Goal: Information Seeking & Learning: Learn about a topic

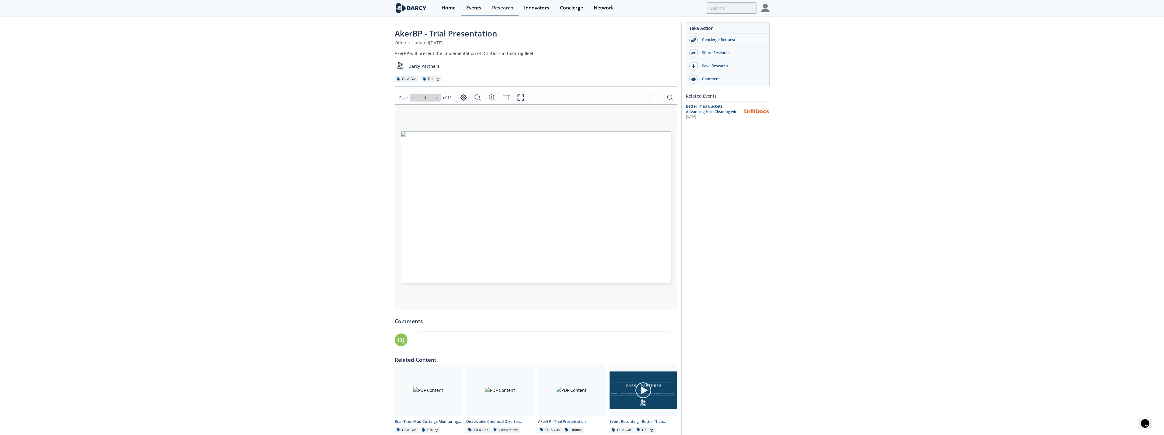
click at [474, 10] on div "Events" at bounding box center [473, 7] width 15 height 5
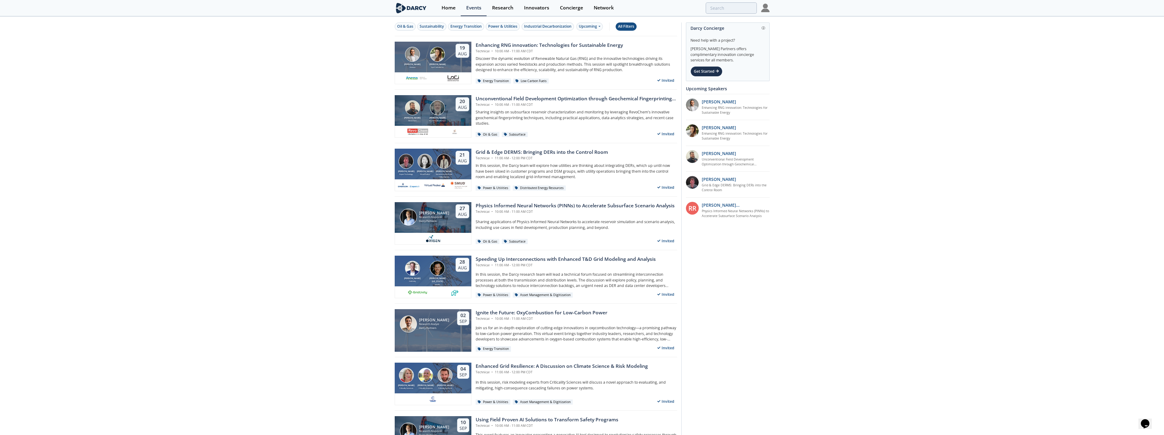
click at [629, 28] on div "All Filters" at bounding box center [626, 26] width 16 height 5
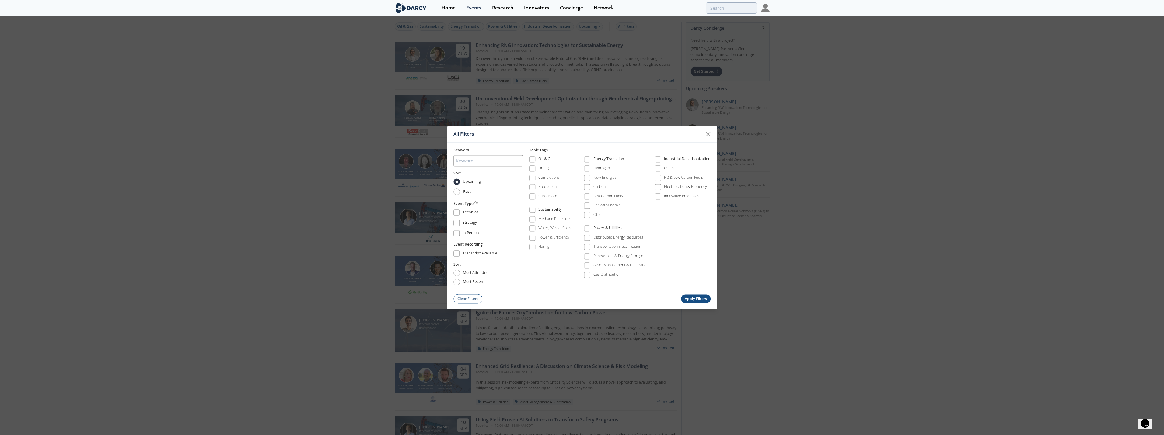
click at [461, 191] on label "Past" at bounding box center [462, 192] width 18 height 6
click at [460, 191] on input "Past" at bounding box center [456, 192] width 6 height 6
radio input "true"
click at [700, 301] on button "Apply Filters" at bounding box center [696, 299] width 30 height 9
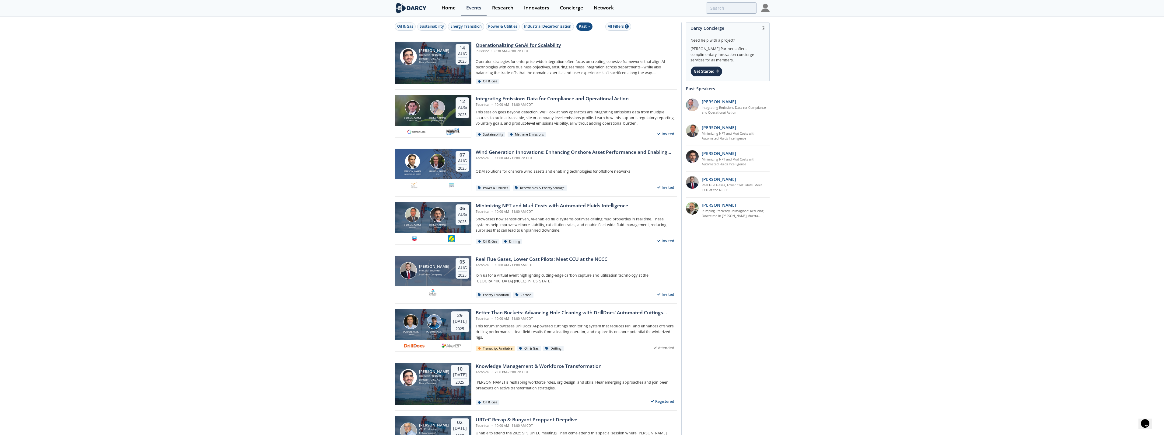
click at [437, 65] on div "[PERSON_NAME] Research Program Director - O&G / Sustainability [PERSON_NAME] Pa…" at bounding box center [433, 63] width 77 height 43
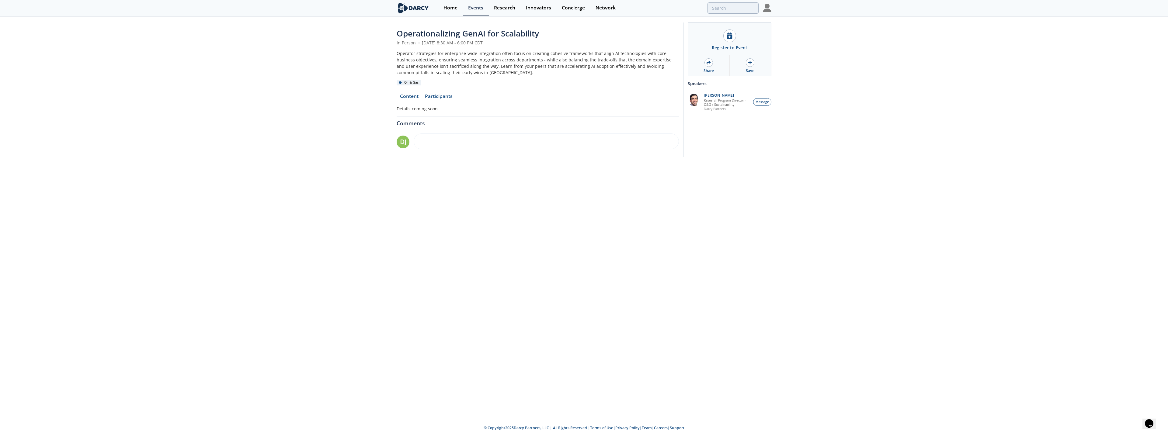
click at [434, 96] on link "Participants" at bounding box center [439, 97] width 34 height 7
click at [404, 99] on link "Content" at bounding box center [409, 97] width 25 height 7
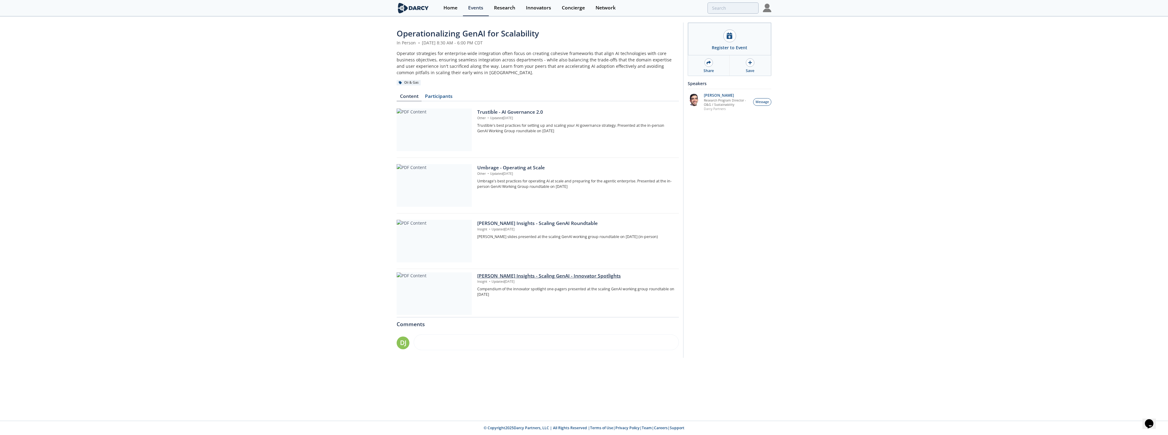
click at [417, 302] on div at bounding box center [434, 294] width 75 height 43
click at [452, 243] on div at bounding box center [434, 241] width 75 height 43
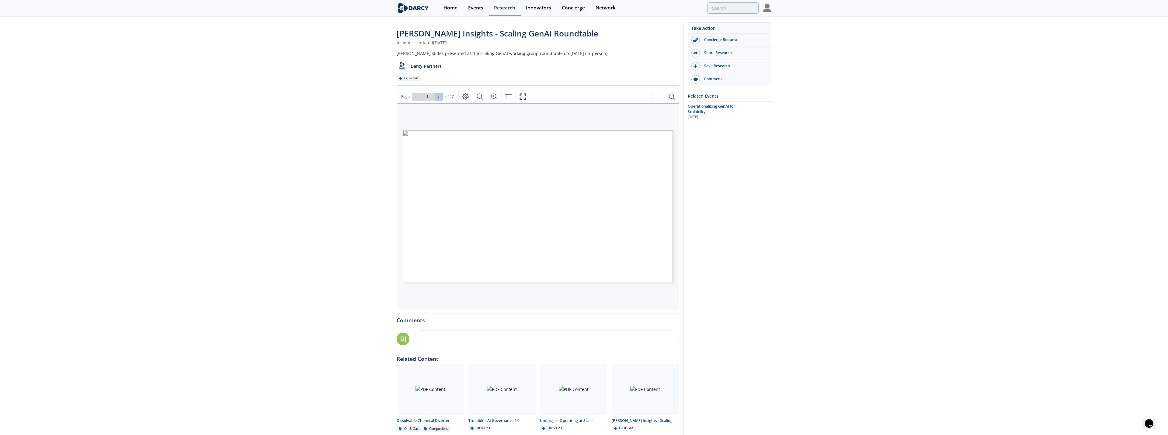
click at [438, 95] on icon at bounding box center [439, 97] width 4 height 4
type input "2"
click at [438, 95] on icon at bounding box center [439, 97] width 4 height 4
type input "3"
click at [438, 95] on icon at bounding box center [439, 97] width 4 height 4
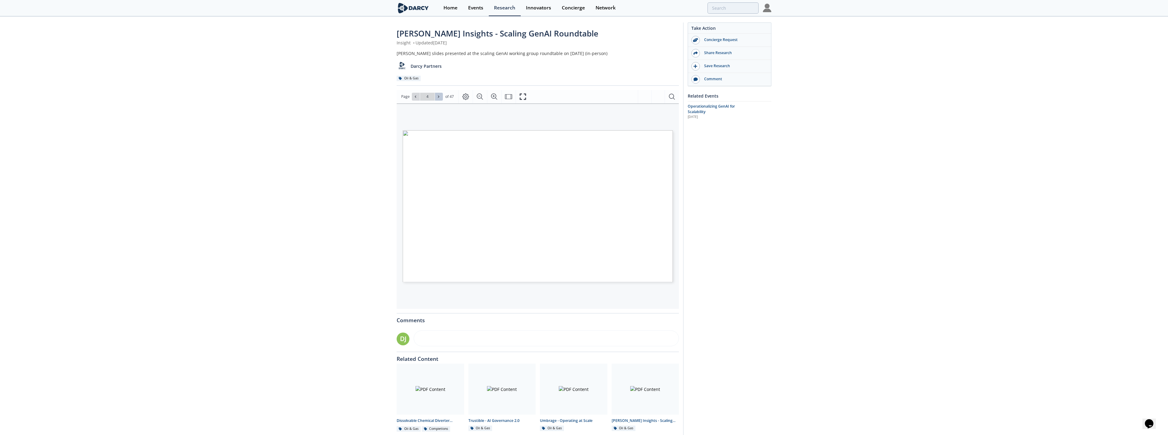
click at [438, 95] on icon at bounding box center [439, 97] width 4 height 4
type input "5"
click at [415, 95] on icon at bounding box center [416, 97] width 4 height 4
click at [439, 97] on icon at bounding box center [439, 97] width 4 height 4
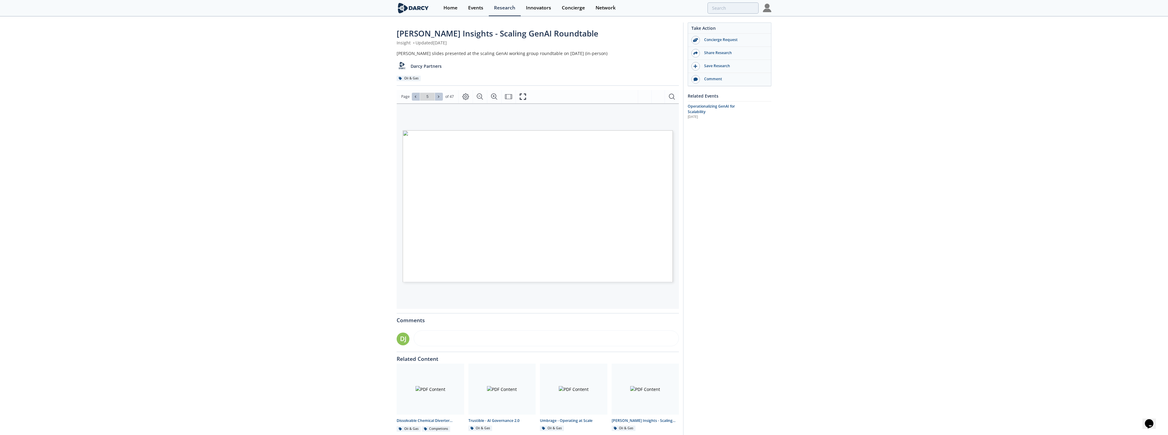
type input "6"
click at [439, 97] on icon at bounding box center [439, 97] width 4 height 4
type input "7"
click at [439, 97] on icon at bounding box center [439, 97] width 4 height 4
type input "8"
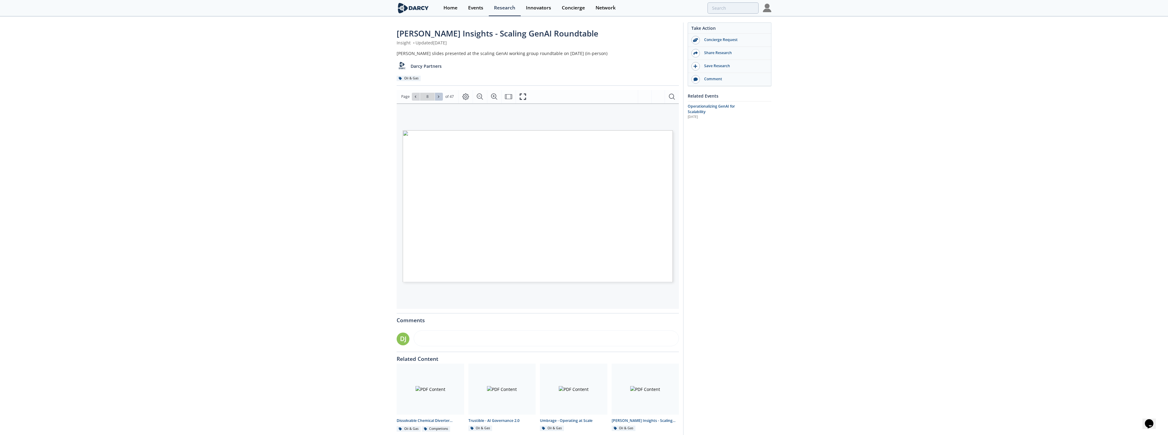
click at [439, 97] on icon at bounding box center [439, 97] width 4 height 4
type input "9"
click at [439, 97] on icon at bounding box center [439, 97] width 4 height 4
type input "10"
click at [439, 97] on icon at bounding box center [439, 97] width 4 height 4
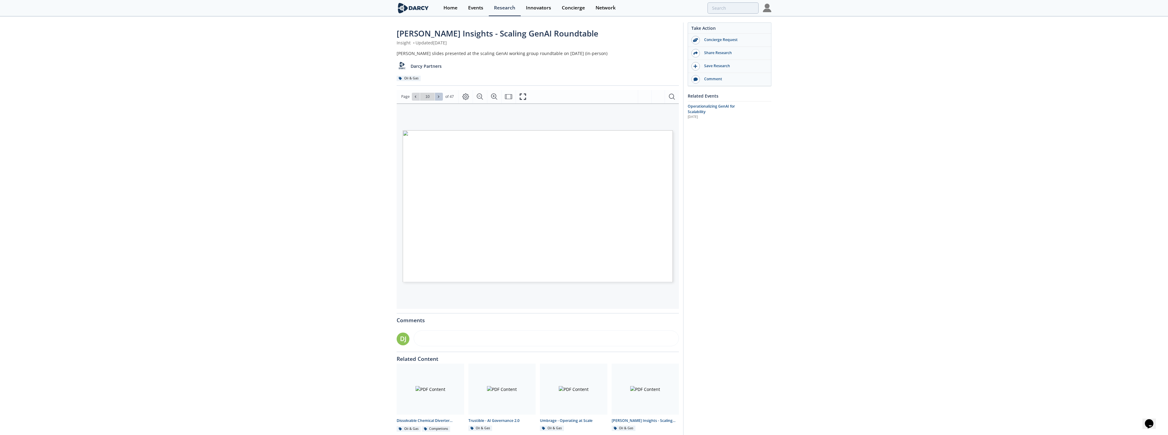
type input "11"
click at [439, 97] on icon at bounding box center [439, 97] width 4 height 4
type input "12"
click at [439, 97] on icon at bounding box center [439, 97] width 4 height 4
type input "13"
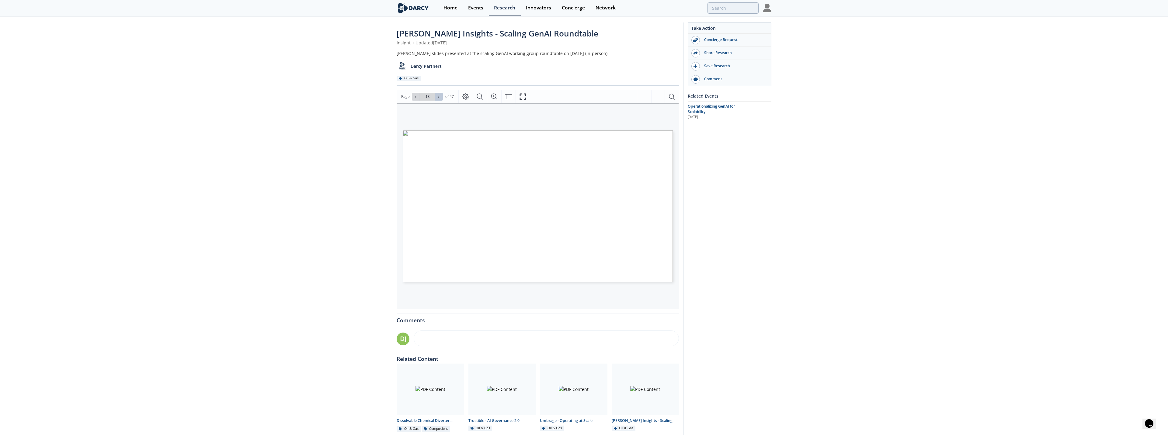
click at [439, 97] on icon at bounding box center [439, 97] width 4 height 4
type input "14"
click at [529, 166] on span "governance and skills" at bounding box center [539, 168] width 43 height 4
click at [574, 207] on span "Momentum is starting to shift from exploring to piloting and" at bounding box center [577, 206] width 118 height 4
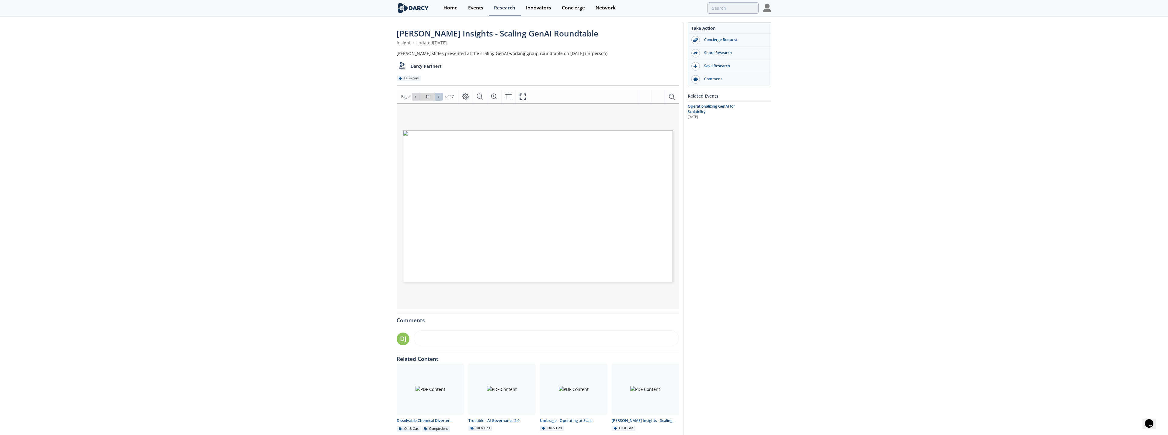
click at [437, 98] on icon at bounding box center [439, 97] width 4 height 4
type input "15"
click at [437, 98] on icon at bounding box center [439, 97] width 4 height 4
type input "16"
click at [414, 98] on icon at bounding box center [416, 97] width 4 height 4
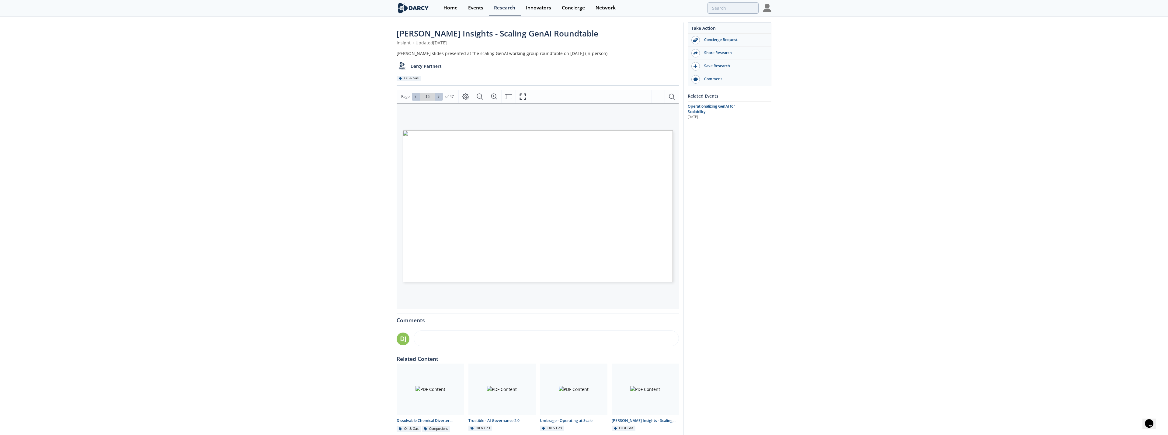
click at [438, 96] on icon at bounding box center [439, 97] width 4 height 4
type input "17"
click at [440, 97] on icon at bounding box center [439, 97] width 4 height 4
type input "18"
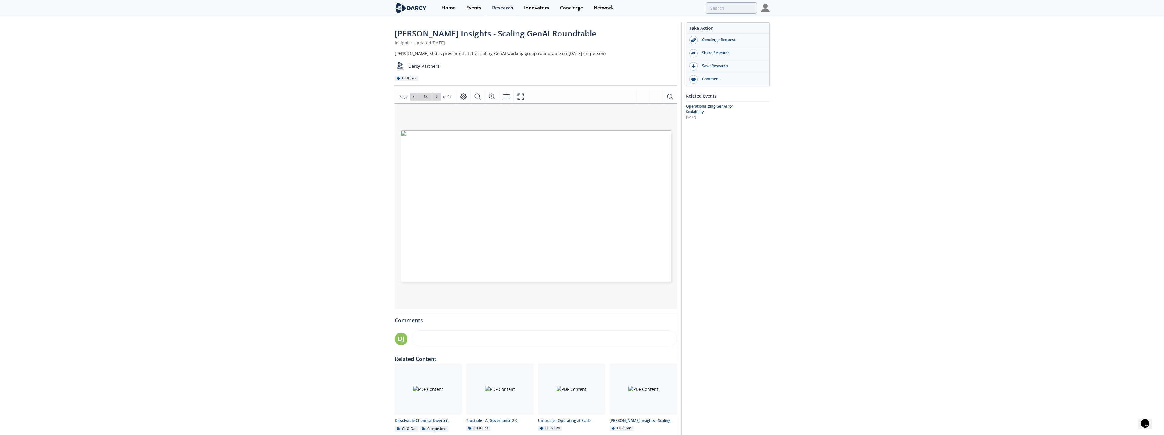
click at [308, 212] on div "[PERSON_NAME] Insights - Scaling GenAI Roundtable Insight • Updated [DATE] [PER…" at bounding box center [582, 231] width 1164 height 428
click at [440, 97] on span at bounding box center [439, 97] width 4 height 4
type input "19"
click at [440, 97] on span at bounding box center [439, 97] width 4 height 4
type input "20"
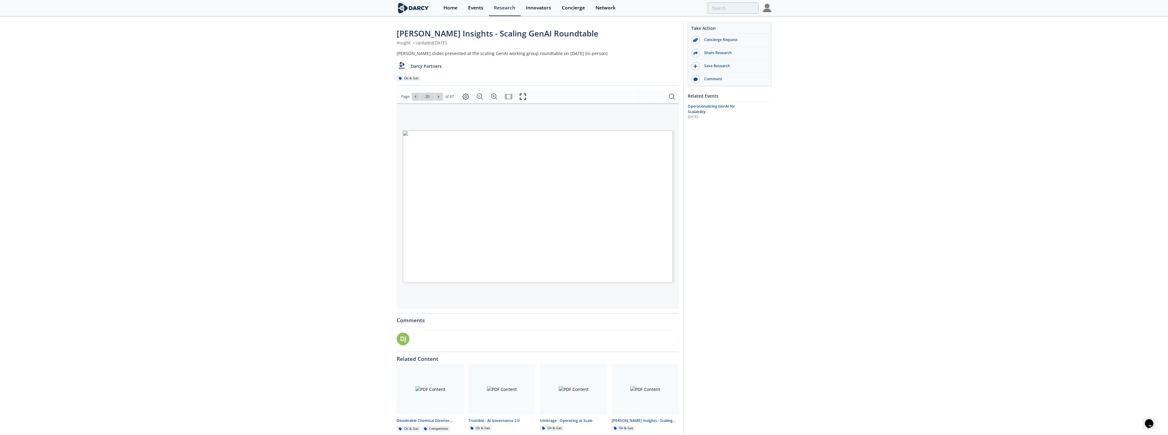
click at [610, 178] on span "already running agents" at bounding box center [618, 178] width 40 height 3
drag, startPoint x: 610, startPoint y: 178, endPoint x: 627, endPoint y: 228, distance: 52.5
click at [528, 131] on span "WHILE IT’S STILL EARLY, AGENTS ARE MULTIPLYING ACROSS THE ENTERPRISE • • Rememb…" at bounding box center [528, 131] width 0 height 0
click at [627, 228] on span "Page 20" at bounding box center [1108, 393] width 1081 height 403
click at [438, 94] on button at bounding box center [439, 97] width 8 height 8
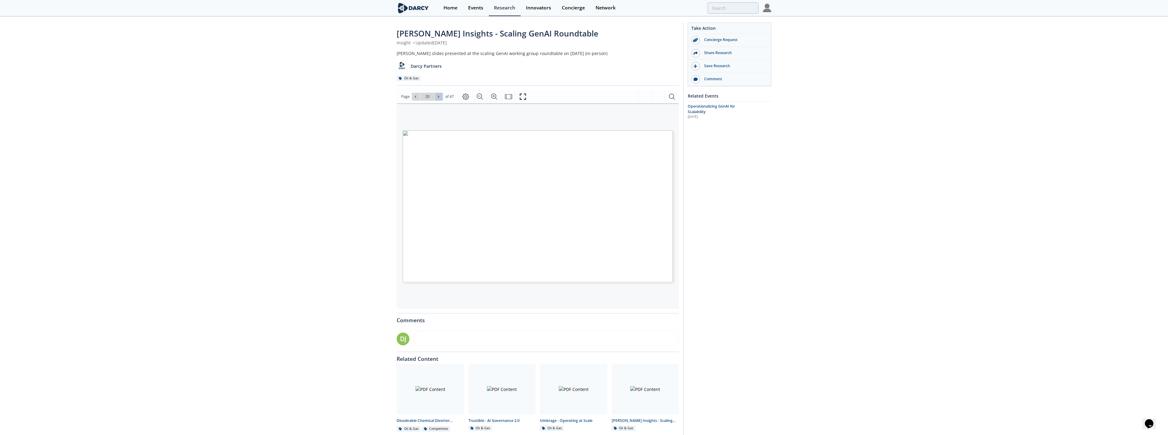
type input "21"
click at [438, 94] on button at bounding box center [439, 97] width 8 height 8
type input "23"
click at [419, 100] on button at bounding box center [416, 97] width 8 height 8
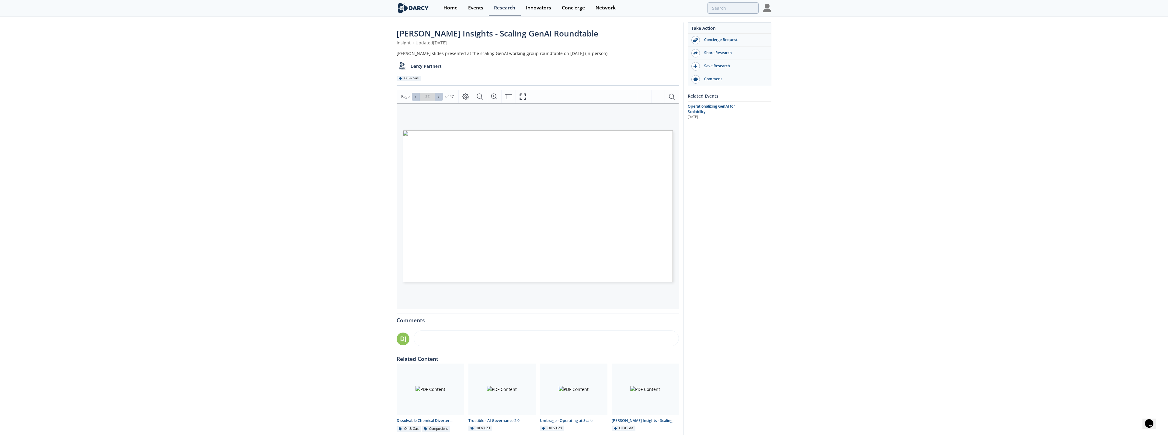
click at [435, 96] on button at bounding box center [439, 97] width 8 height 8
type input "24"
click at [437, 96] on icon at bounding box center [439, 97] width 4 height 4
type input "25"
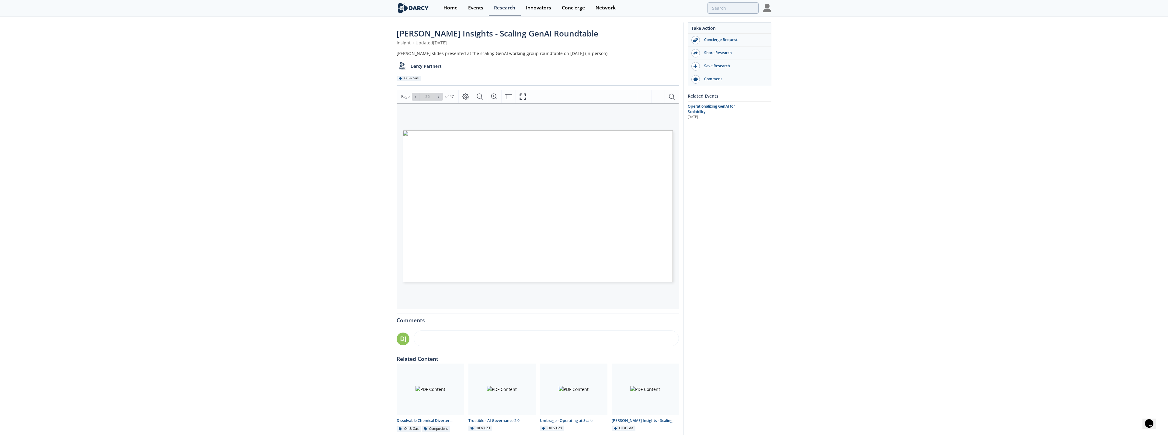
drag, startPoint x: 610, startPoint y: 197, endPoint x: 638, endPoint y: 218, distance: 34.7
click at [528, 131] on span "• Operators are still searching for transformative use cases to justify signifi…" at bounding box center [528, 131] width 0 height 0
click at [638, 218] on span "Operators are still searching for" at bounding box center [632, 219] width 48 height 3
drag, startPoint x: 638, startPoint y: 218, endPoint x: 613, endPoint y: 203, distance: 28.8
click at [528, 131] on span "• Operators are still searching for transformative use cases to justify signifi…" at bounding box center [528, 131] width 0 height 0
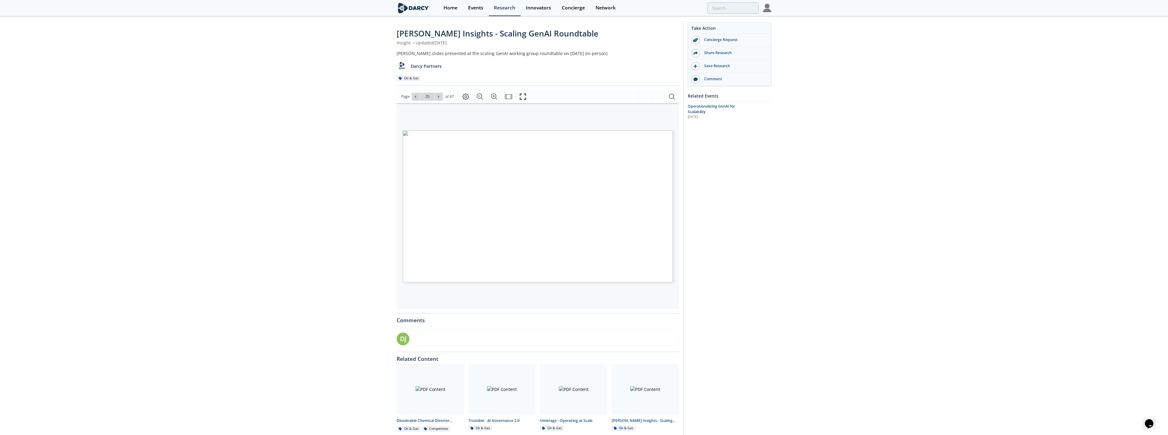
click at [609, 200] on span "budgets rather than increasing," at bounding box center [624, 199] width 52 height 3
drag, startPoint x: 609, startPoint y: 200, endPoint x: 631, endPoint y: 245, distance: 49.7
click at [528, 131] on span "• GenAI momentum will not go away in [DATE] – in fact, more operators that were…" at bounding box center [528, 131] width 0 height 0
click at [631, 245] on span "CoEs, external vendors, and" at bounding box center [624, 244] width 52 height 4
click at [608, 222] on span "Page 25" at bounding box center [1005, 389] width 1081 height 403
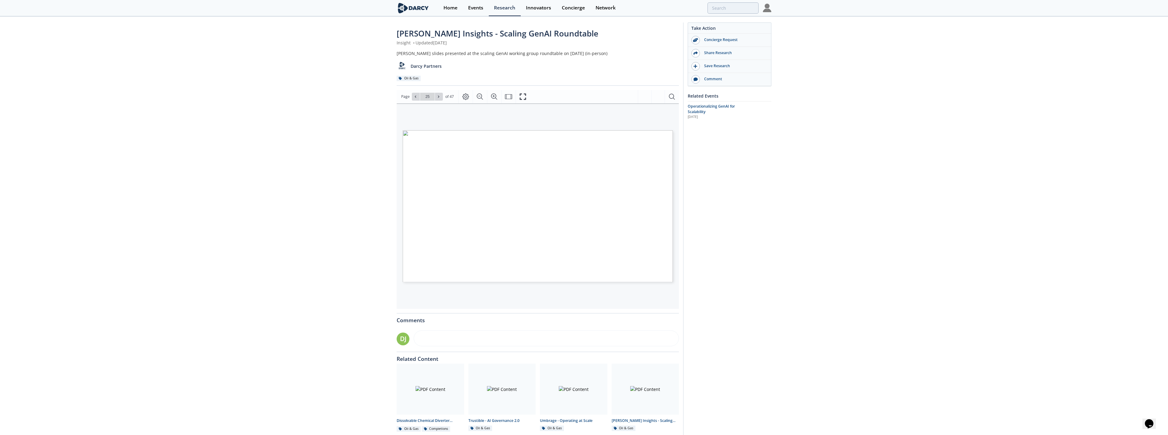
drag, startPoint x: 608, startPoint y: 222, endPoint x: 635, endPoint y: 225, distance: 26.9
click at [528, 131] on span "GENAI BUDGETS CONTINUE TO CLIMB, DESPITE GROWTH COOLING • GenAI momentum will n…" at bounding box center [528, 131] width 0 height 0
click at [635, 225] on span "transformative use cases to justify" at bounding box center [634, 223] width 52 height 3
click at [609, 219] on span "Operators are still searching for" at bounding box center [632, 219] width 48 height 3
drag, startPoint x: 609, startPoint y: 219, endPoint x: 634, endPoint y: 221, distance: 25.4
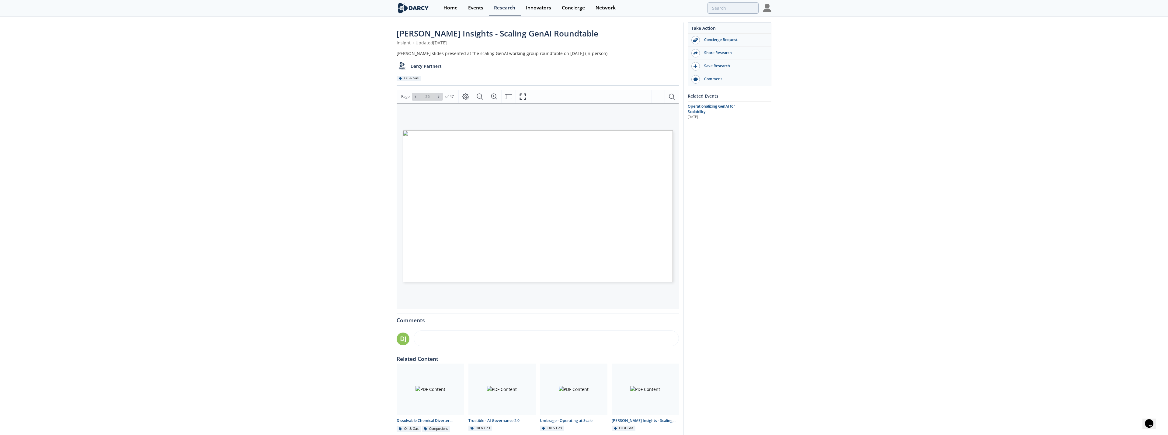
click at [630, 220] on span "Operators are still searching for" at bounding box center [632, 219] width 48 height 3
drag, startPoint x: 634, startPoint y: 221, endPoint x: 643, endPoint y: 228, distance: 11.3
click at [528, 131] on span "GENAI BUDGETS CONTINUE TO CLIMB, DESPITE GROWTH COOLING • GenAI momentum will n…" at bounding box center [528, 131] width 0 height 0
click at [643, 228] on span "Page 25" at bounding box center [1066, 427] width 1081 height 403
click at [635, 229] on span "significant increase" at bounding box center [623, 228] width 30 height 3
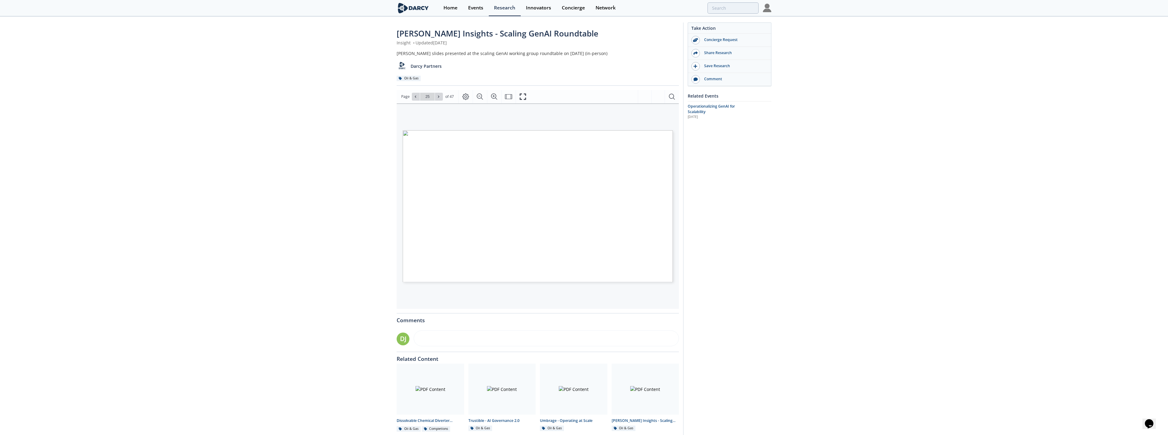
drag, startPoint x: 637, startPoint y: 229, endPoint x: 610, endPoint y: 220, distance: 28.9
click at [528, 131] on span "Operators are still searching for transformative use cases to justify significa…" at bounding box center [528, 131] width 0 height 0
click at [610, 220] on span "Operators are still searching for" at bounding box center [632, 219] width 48 height 3
drag, startPoint x: 598, startPoint y: 195, endPoint x: 622, endPoint y: 208, distance: 27.4
click at [528, 131] on span "GENAI BUDGETS CONTINUE TO CLIMB, DESPITE GROWTH COOLING • GenAI momentum will n…" at bounding box center [528, 131] width 0 height 0
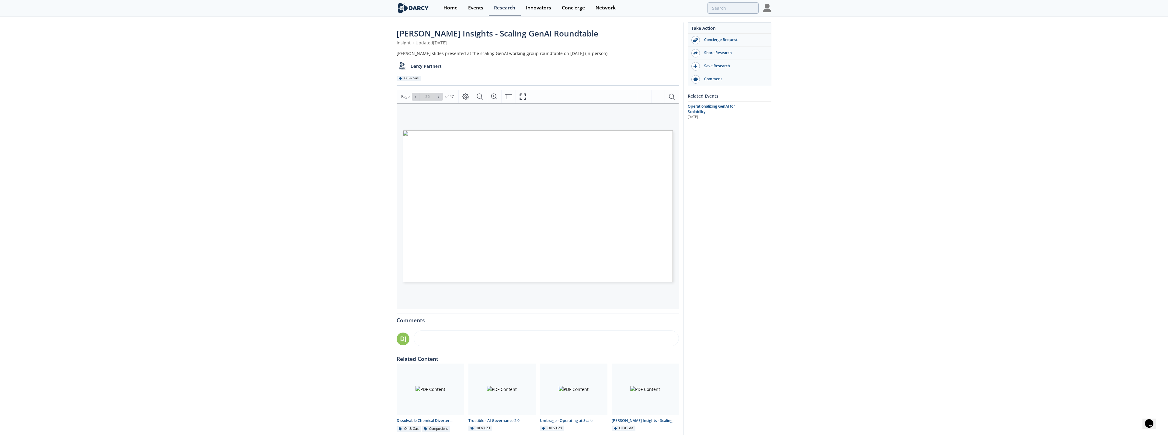
click at [622, 208] on span "pure experimentation to more" at bounding box center [624, 208] width 52 height 3
drag, startPoint x: 598, startPoint y: 195, endPoint x: 638, endPoint y: 212, distance: 43.3
click at [528, 131] on span "• Operators are still searching for transformative use cases to justify signifi…" at bounding box center [528, 131] width 0 height 0
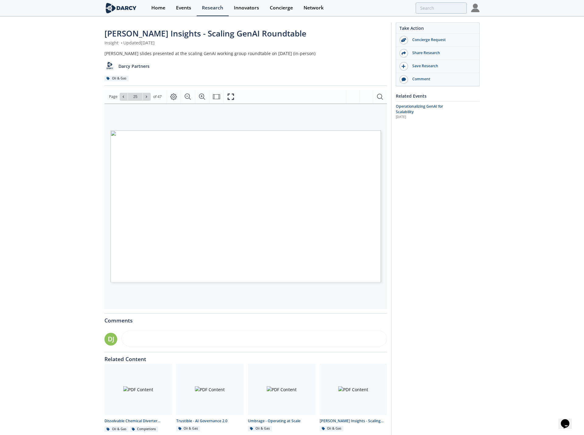
click at [335, 198] on span "budgets rather than increasing," at bounding box center [332, 199] width 52 height 3
drag, startPoint x: 315, startPoint y: 218, endPoint x: 319, endPoint y: 218, distance: 3.7
click at [315, 218] on span "Page 25" at bounding box center [443, 389] width 540 height 403
drag, startPoint x: 319, startPoint y: 218, endPoint x: 355, endPoint y: 229, distance: 37.5
click at [235, 131] on span "GENAI BUDGETS CONTINUE TO CLIMB, DESPITE GROWTH COOLING • GenAI momentum will n…" at bounding box center [235, 131] width 0 height 0
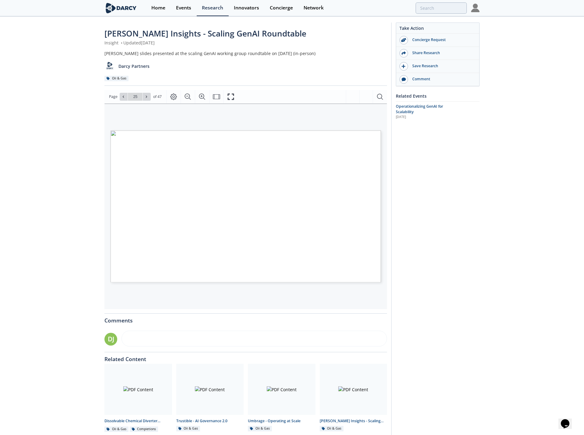
click at [355, 229] on span "Page 25" at bounding box center [502, 430] width 540 height 403
drag, startPoint x: 346, startPoint y: 230, endPoint x: 316, endPoint y: 218, distance: 31.6
click at [235, 131] on span "Operators are still searching for transformative use cases to justify significa…" at bounding box center [235, 131] width 0 height 0
click at [307, 234] on span "Budgets are typically spent on" at bounding box center [333, 235] width 54 height 4
drag, startPoint x: 307, startPoint y: 234, endPoint x: 354, endPoint y: 248, distance: 48.7
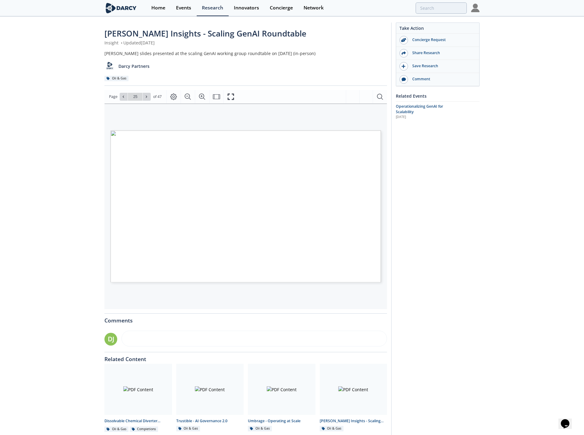
click at [235, 131] on span "Budgets are typically spent on building out new org designs or CoEs, external v…" at bounding box center [235, 131] width 0 height 0
click at [141, 96] on input "25" at bounding box center [135, 97] width 15 height 8
click at [145, 97] on icon at bounding box center [147, 97] width 4 height 4
type input "26"
drag, startPoint x: 307, startPoint y: 173, endPoint x: 367, endPoint y: 188, distance: 61.7
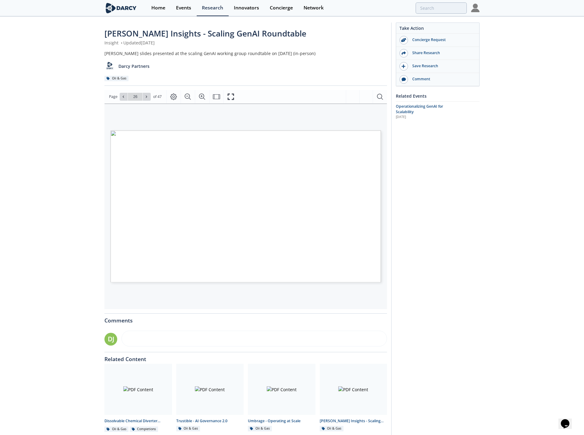
click at [235, 131] on span "• “Influencers” and champions will often lead progress more than model tweaks F…" at bounding box center [235, 131] width 0 height 0
click at [367, 188] on span "management rather than technology" at bounding box center [338, 187] width 64 height 3
drag, startPoint x: 306, startPoint y: 176, endPoint x: 336, endPoint y: 194, distance: 34.7
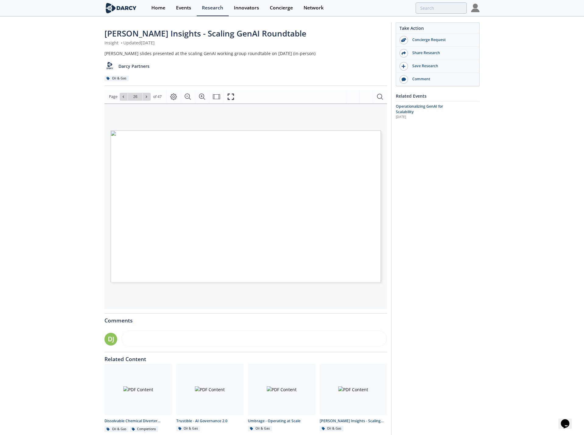
click at [235, 131] on span "• “Influencers” and champions will often lead progress more than model tweaks F…" at bounding box center [235, 131] width 0 height 0
drag, startPoint x: 336, startPoint y: 194, endPoint x: 363, endPoint y: 186, distance: 27.8
click at [235, 131] on span "• “Influencers” and champions will often lead progress more than model tweaks F…" at bounding box center [235, 131] width 0 height 0
click at [145, 96] on icon at bounding box center [147, 97] width 4 height 4
type input "27"
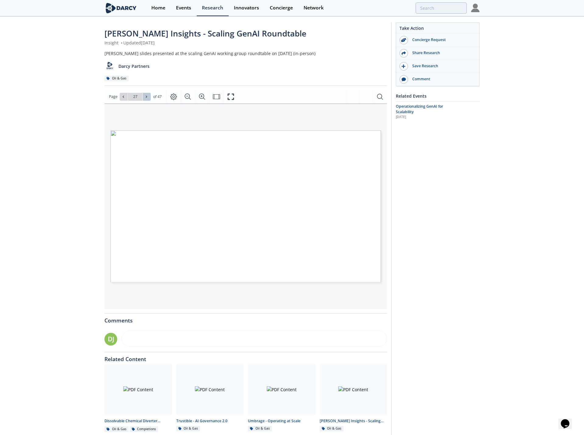
click at [150, 97] on button at bounding box center [147, 97] width 8 height 8
type input "28"
click at [150, 97] on button at bounding box center [147, 97] width 8 height 8
type input "29"
click at [146, 98] on icon at bounding box center [147, 97] width 4 height 4
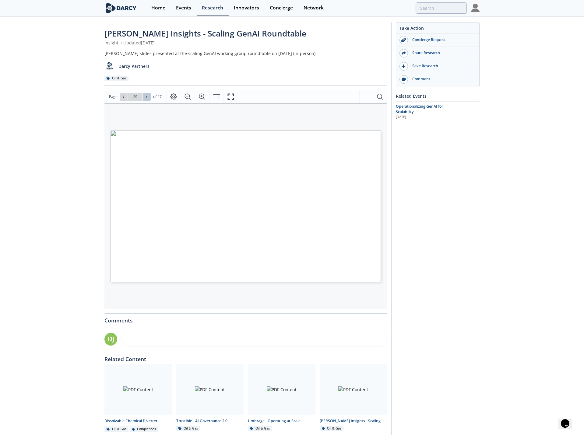
type input "30"
click at [146, 98] on icon at bounding box center [147, 97] width 4 height 4
type input "31"
click at [146, 98] on icon at bounding box center [147, 97] width 4 height 4
type input "32"
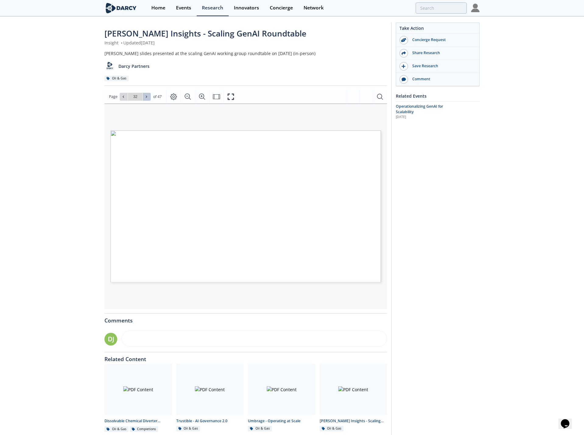
click at [146, 98] on icon at bounding box center [147, 97] width 4 height 4
type input "33"
click at [146, 98] on icon at bounding box center [147, 97] width 4 height 4
type input "34"
click at [150, 97] on button at bounding box center [147, 97] width 8 height 8
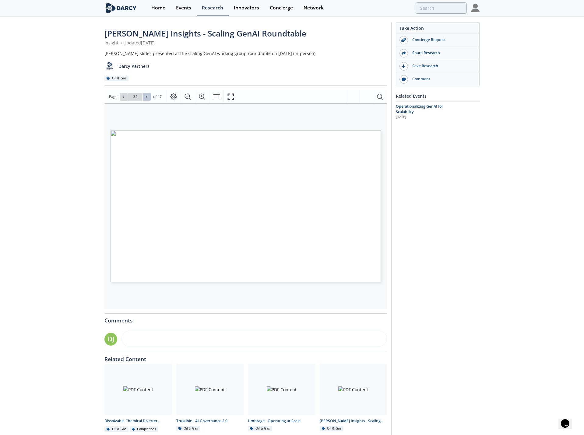
type input "35"
click at [149, 97] on button at bounding box center [147, 97] width 8 height 8
type input "36"
click at [149, 97] on button at bounding box center [147, 97] width 8 height 8
type input "37"
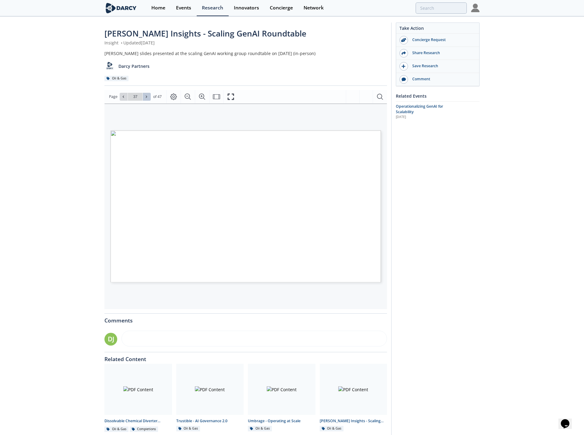
click at [149, 97] on button at bounding box center [147, 97] width 8 height 8
type input "38"
click at [149, 97] on button at bounding box center [147, 97] width 8 height 8
type input "39"
click at [149, 97] on button at bounding box center [147, 97] width 8 height 8
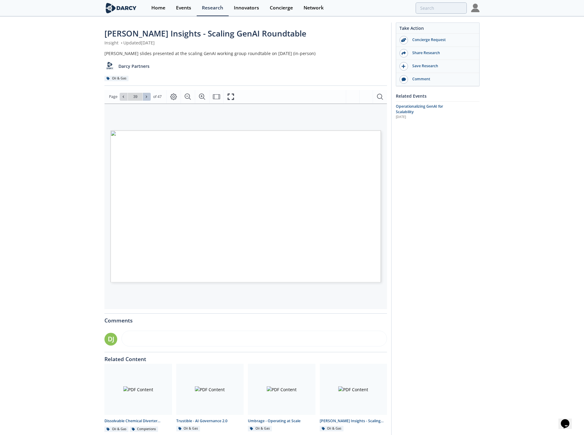
type input "40"
click at [124, 96] on icon at bounding box center [123, 97] width 4 height 4
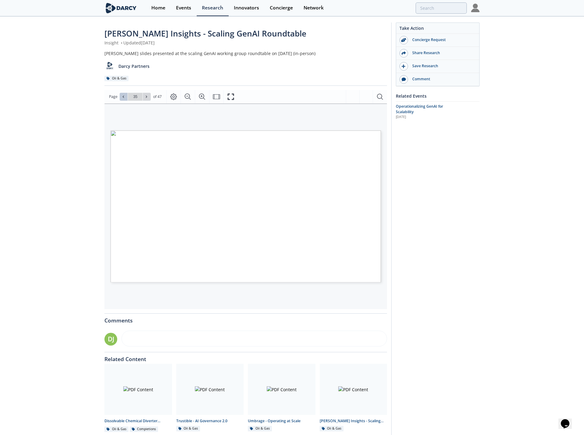
click at [124, 96] on icon at bounding box center [123, 97] width 4 height 4
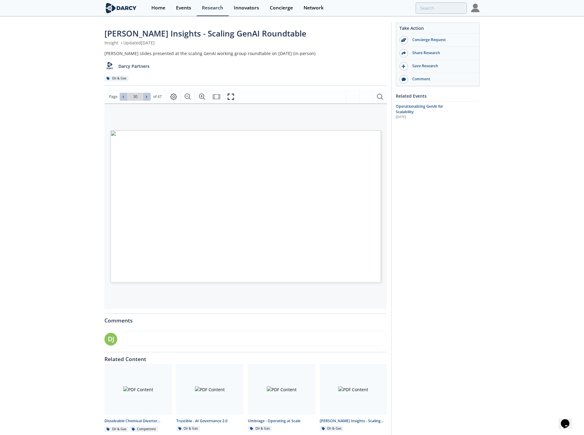
click at [145, 97] on icon at bounding box center [147, 97] width 4 height 4
type input "31"
